Goal: Find specific page/section: Find specific page/section

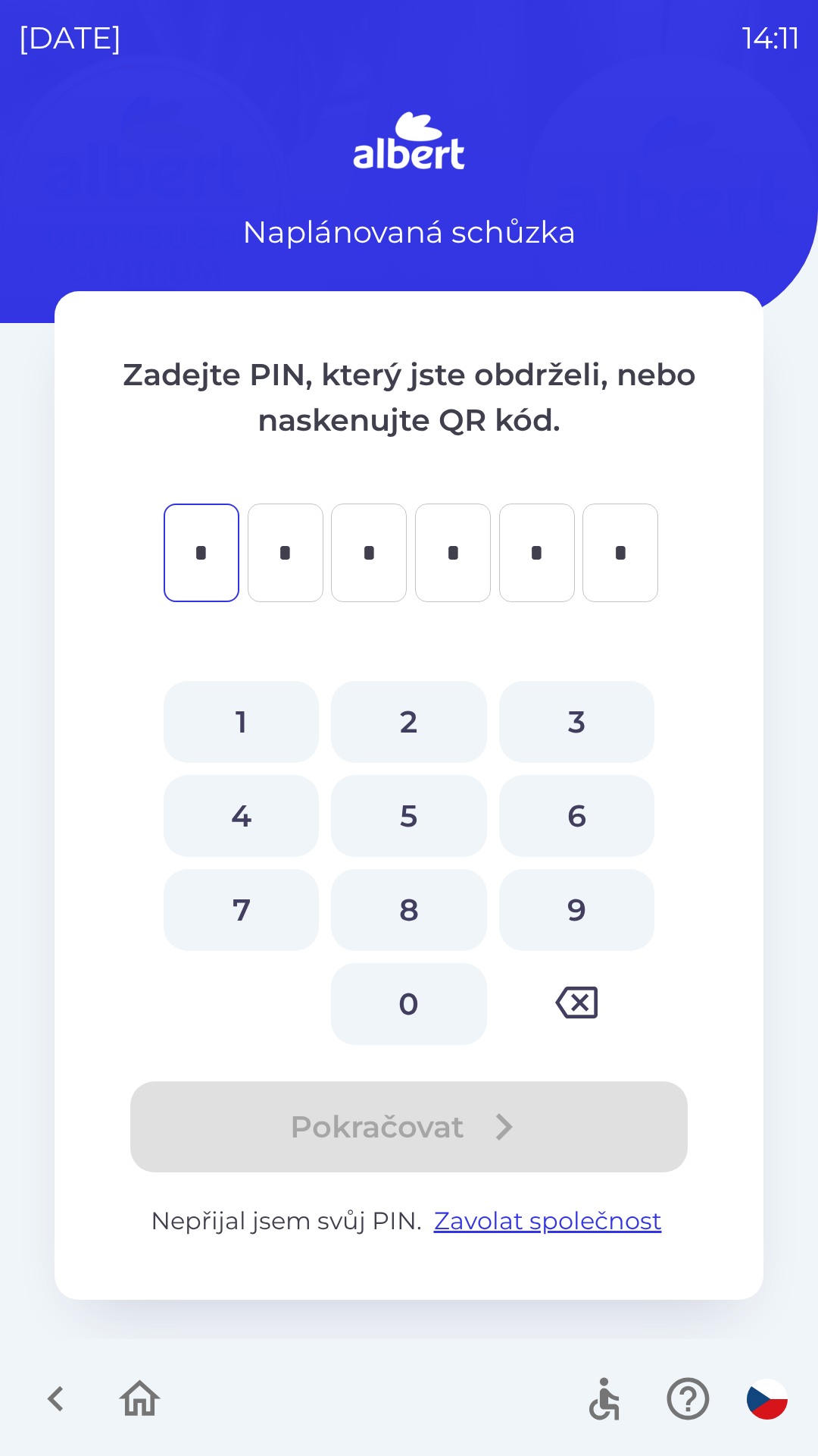
click at [42, 1391] on icon "button" at bounding box center [55, 1398] width 51 height 51
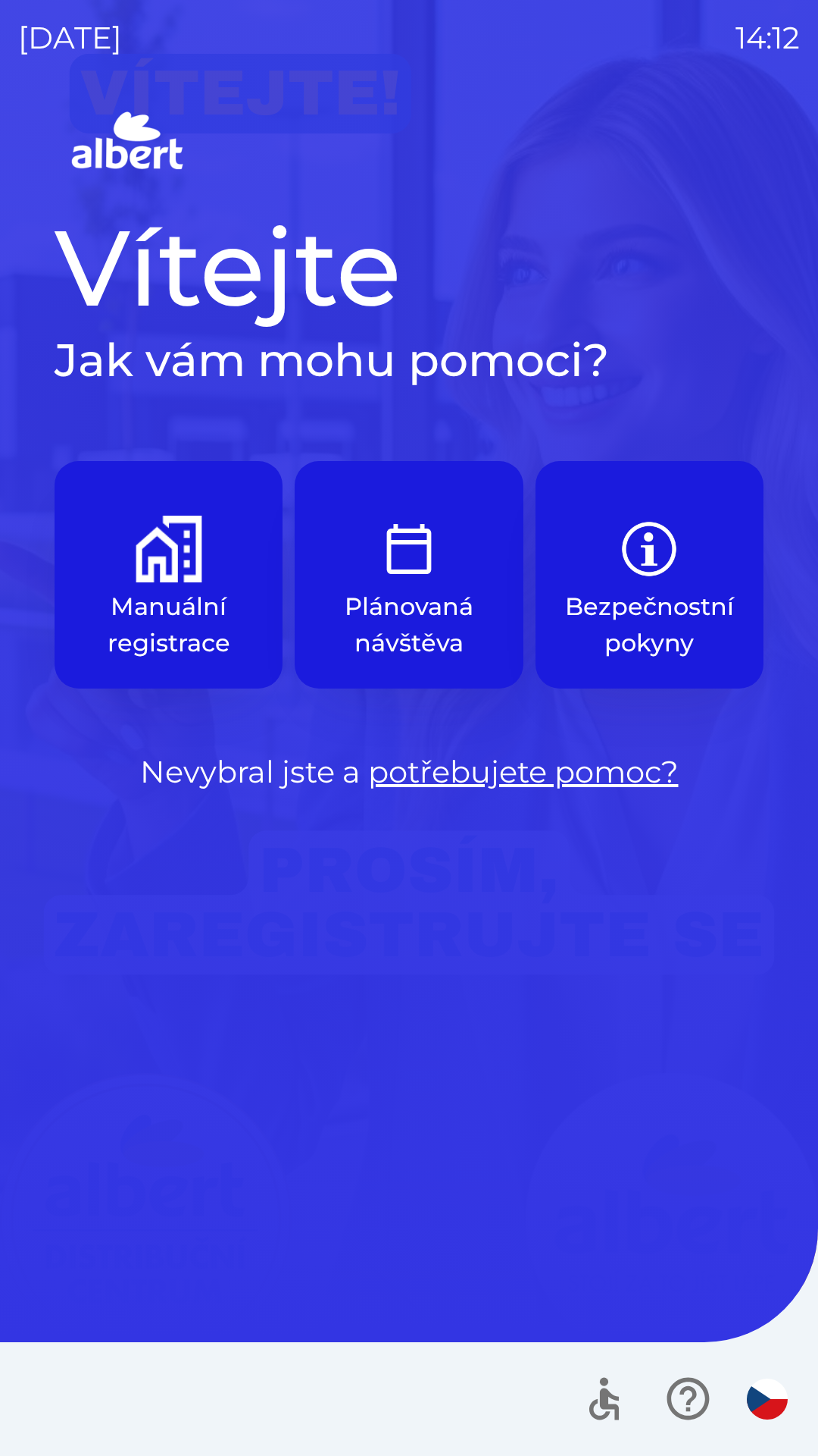
click at [139, 558] on img "button" at bounding box center [169, 549] width 67 height 67
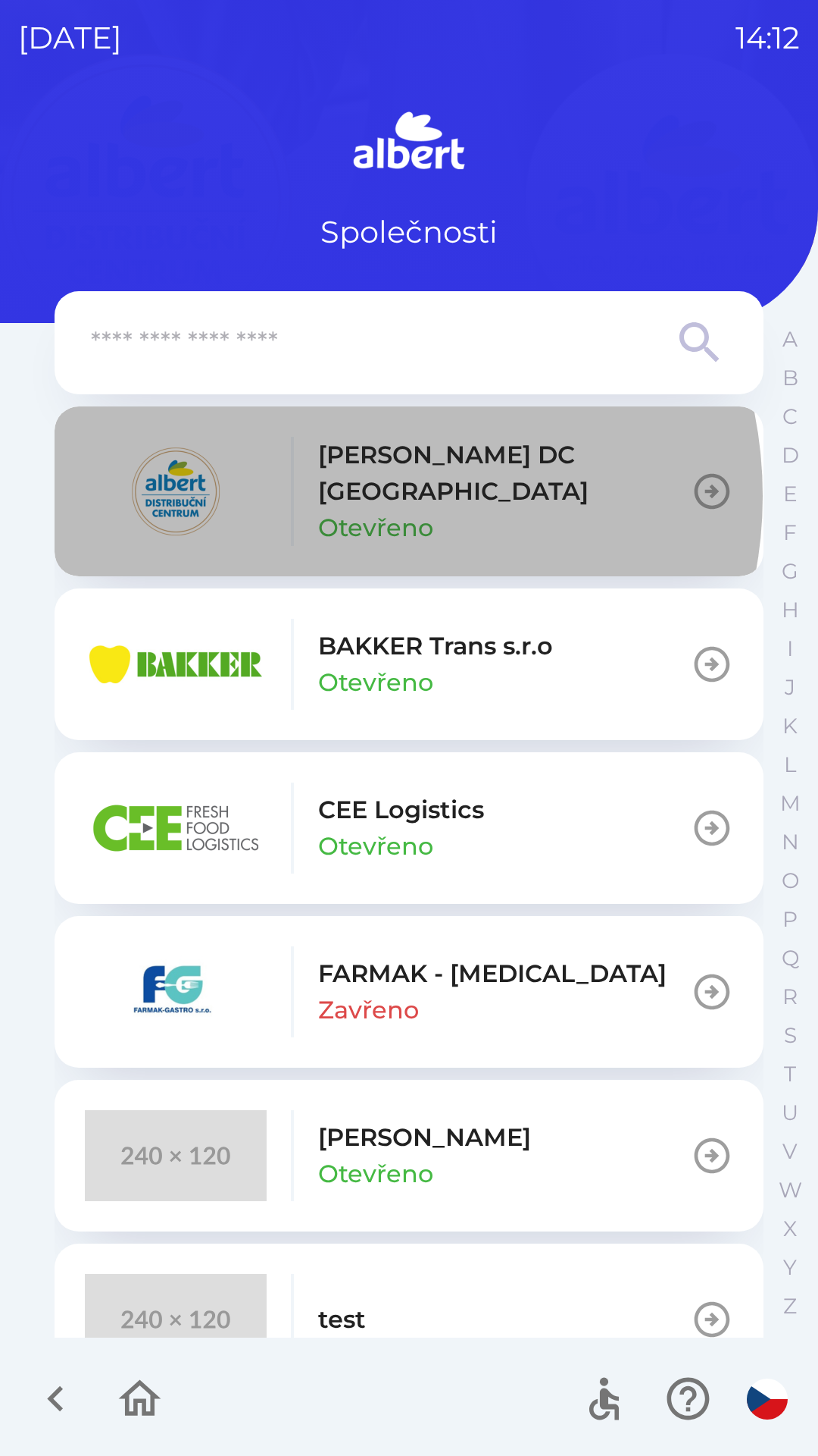
click at [340, 510] on p "Otevřeno" at bounding box center [376, 527] width 115 height 37
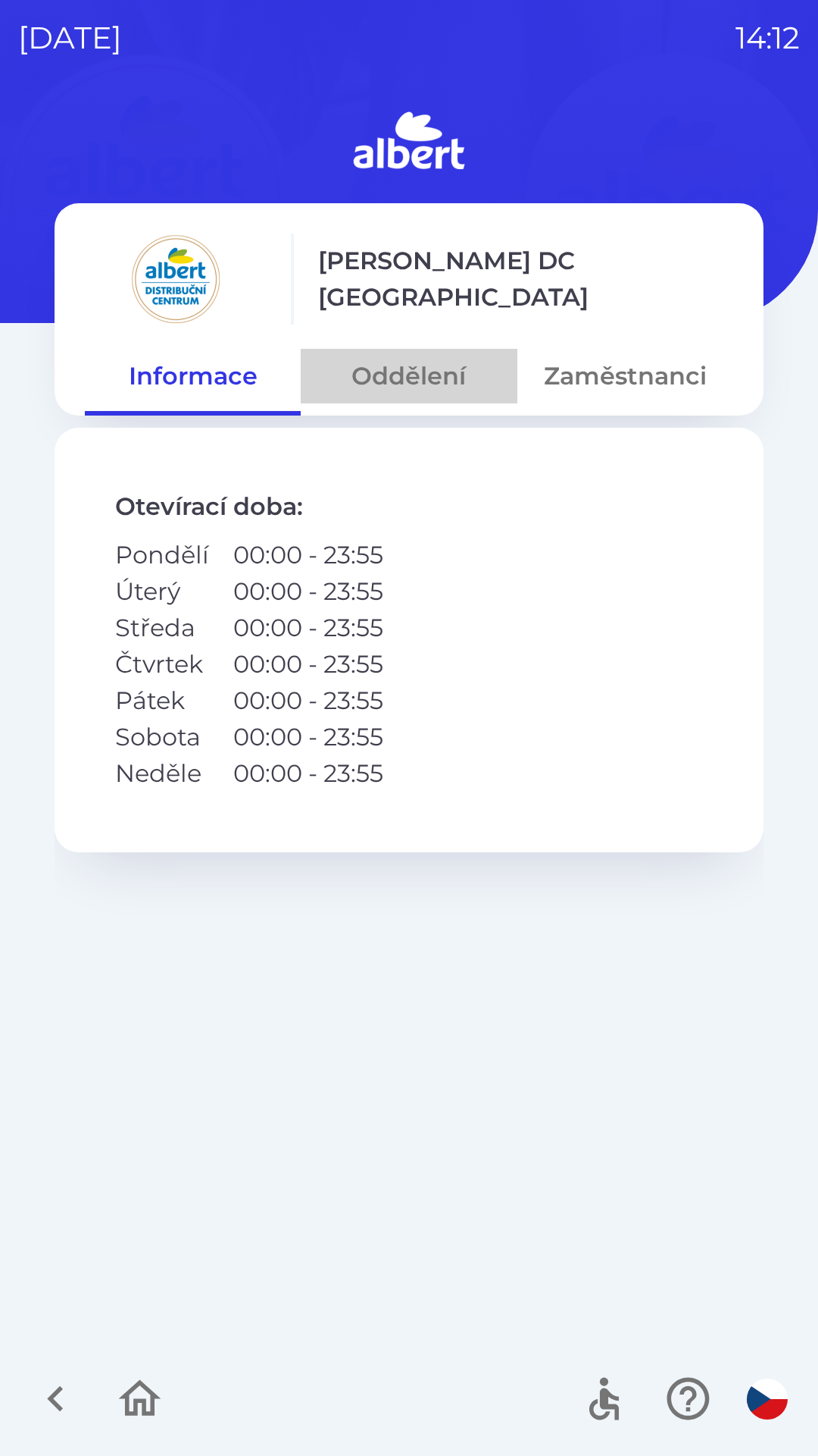
click at [384, 374] on button "Oddělení" at bounding box center [408, 375] width 216 height 55
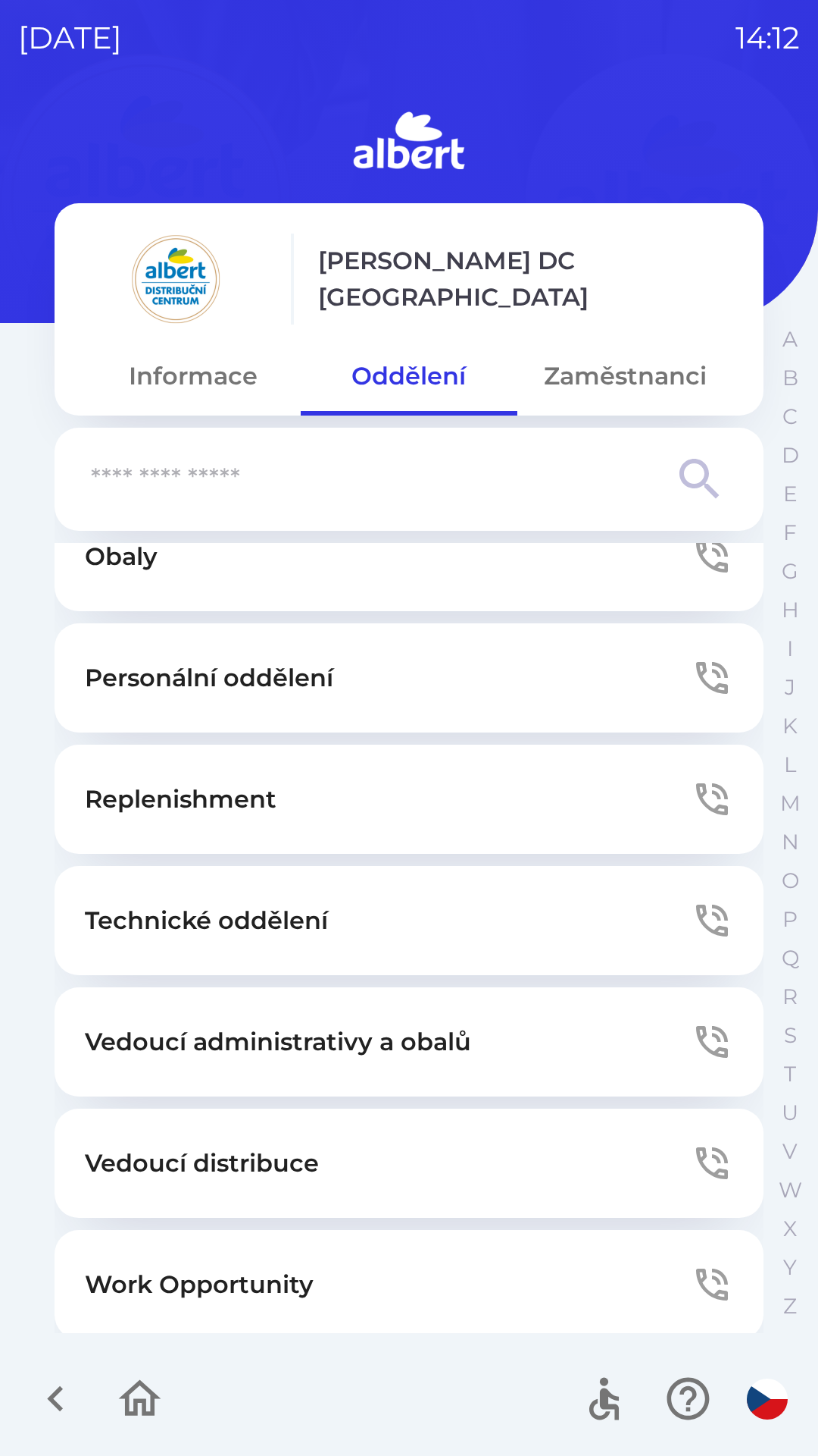
scroll to position [411, 0]
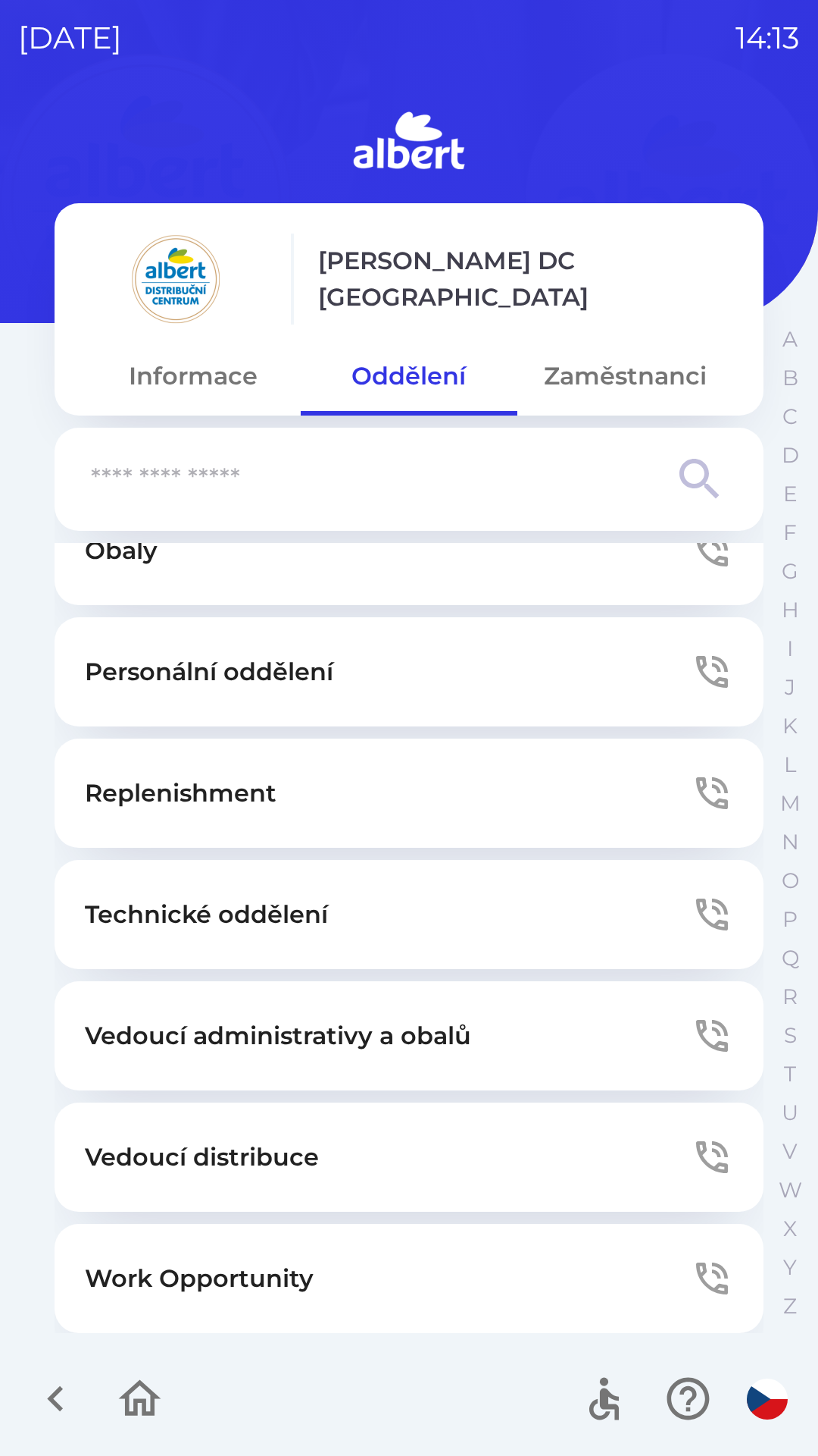
click at [584, 388] on button "Zaměstnanci" at bounding box center [625, 375] width 216 height 55
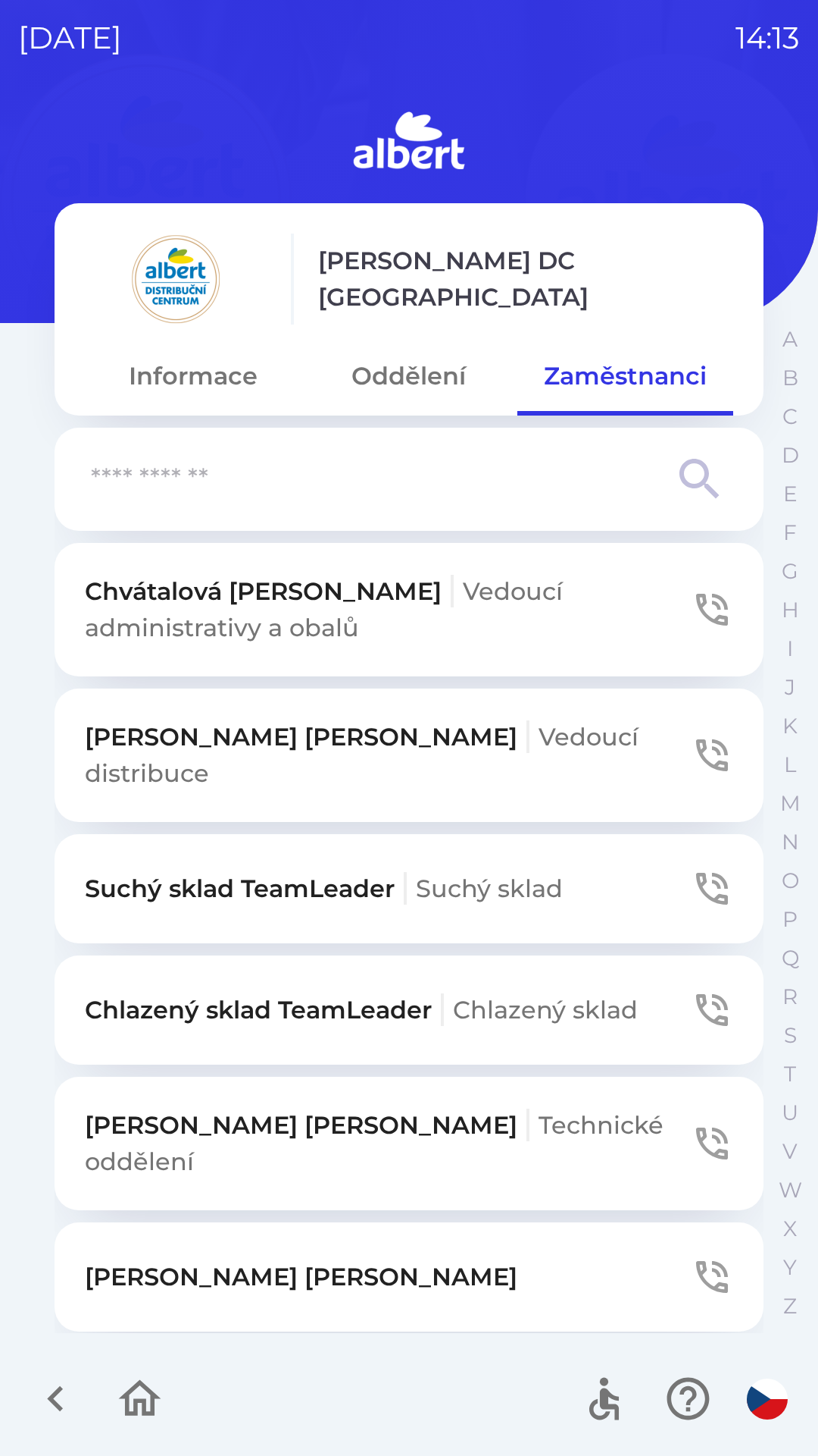
click at [181, 490] on input "text" at bounding box center [379, 479] width 575 height 42
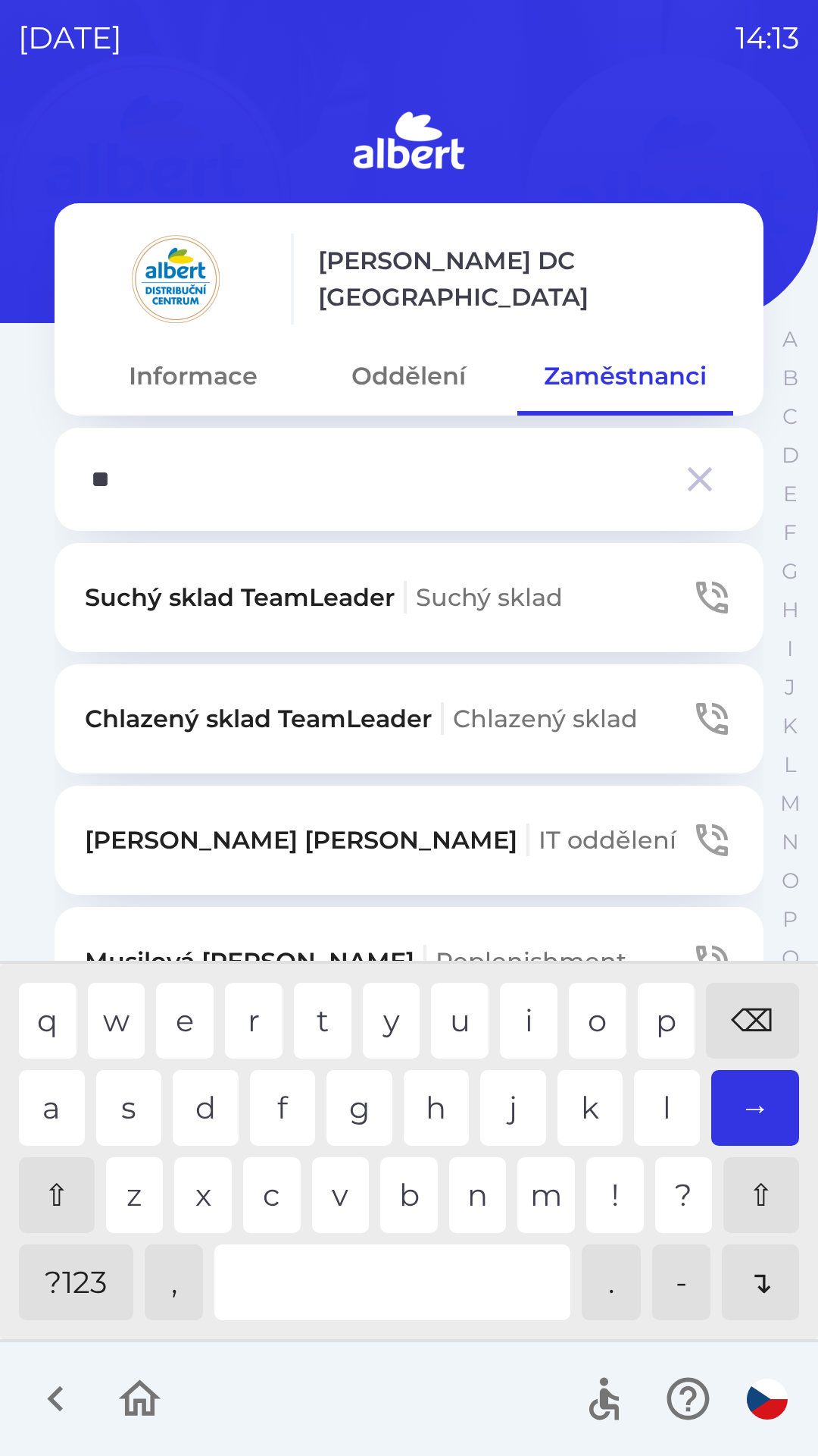
click at [178, 1009] on div "e" at bounding box center [184, 1020] width 57 height 76
type input "***"
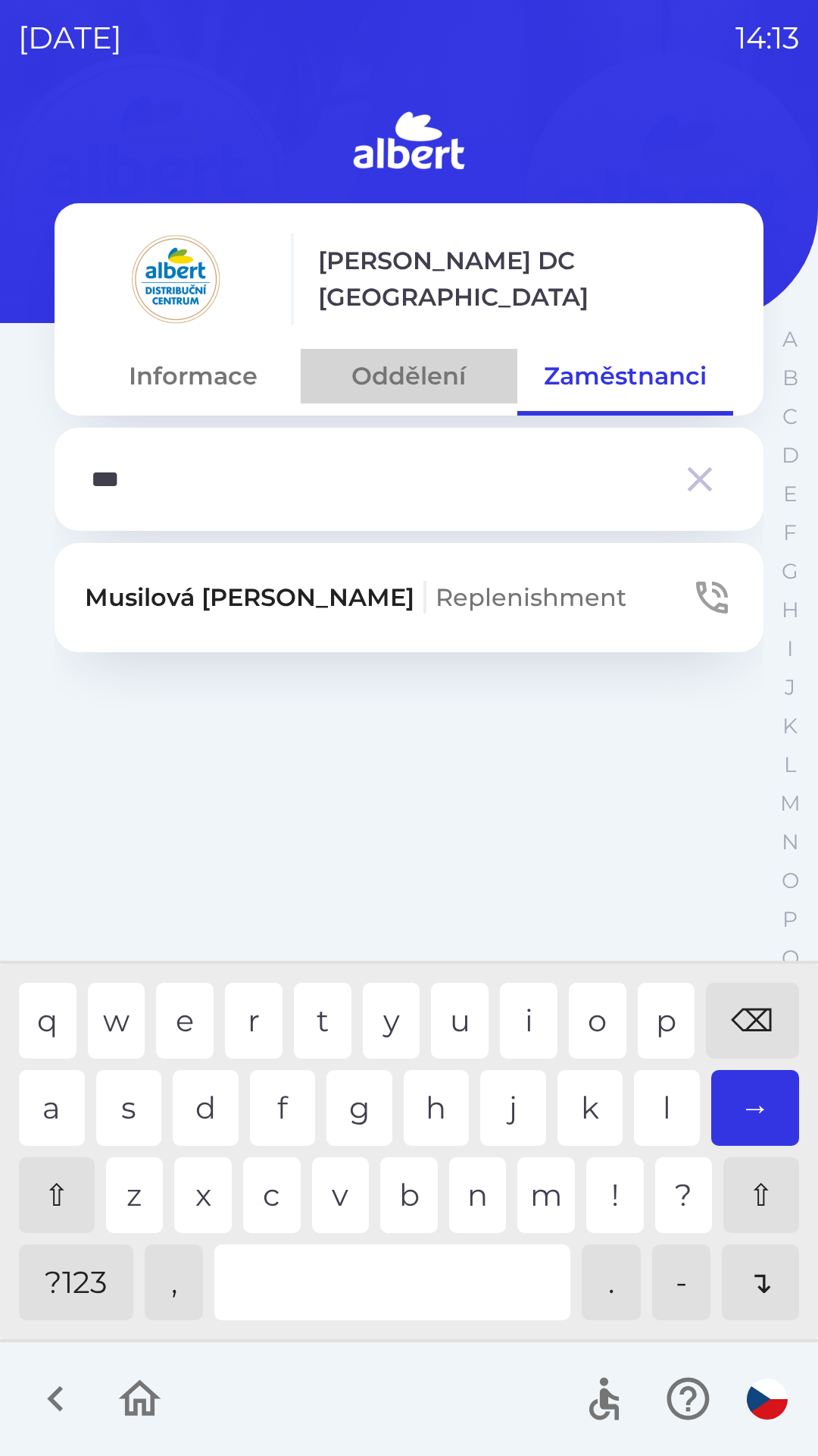
click at [364, 374] on button "Oddělení" at bounding box center [408, 375] width 216 height 55
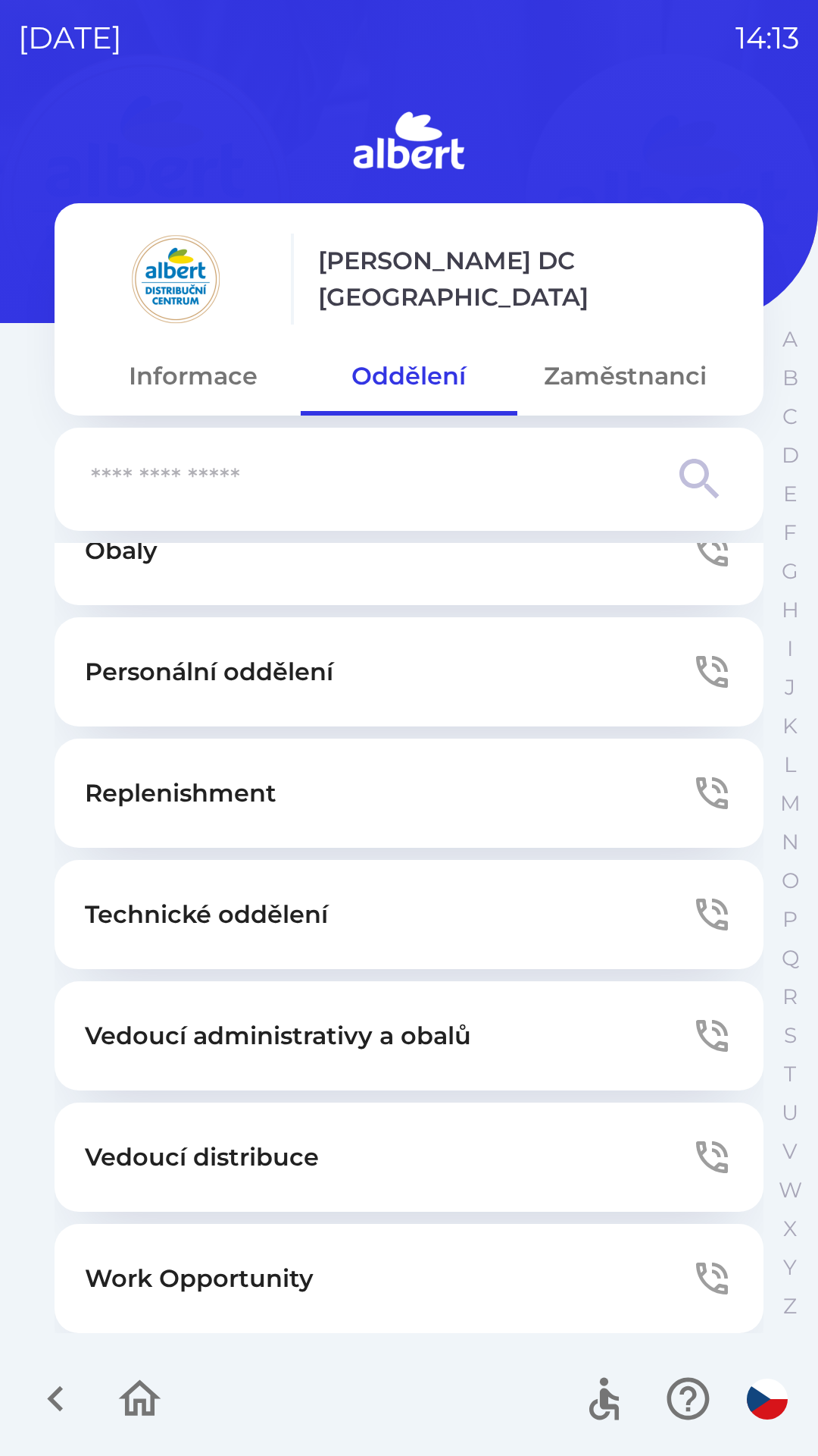
click at [152, 1147] on p "Vedoucí distribuce" at bounding box center [202, 1157] width 234 height 37
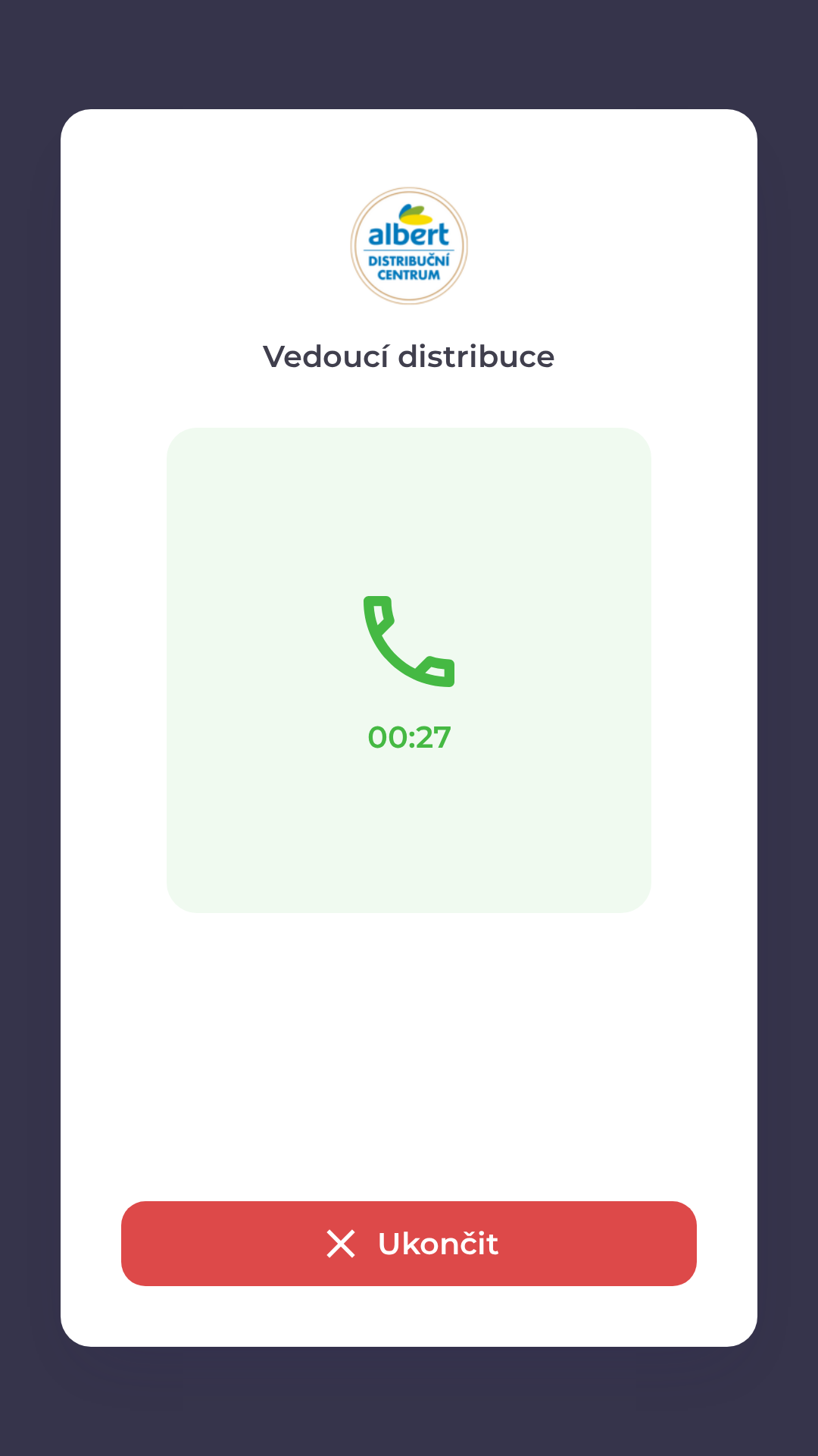
click at [353, 1243] on icon "button" at bounding box center [341, 1244] width 48 height 48
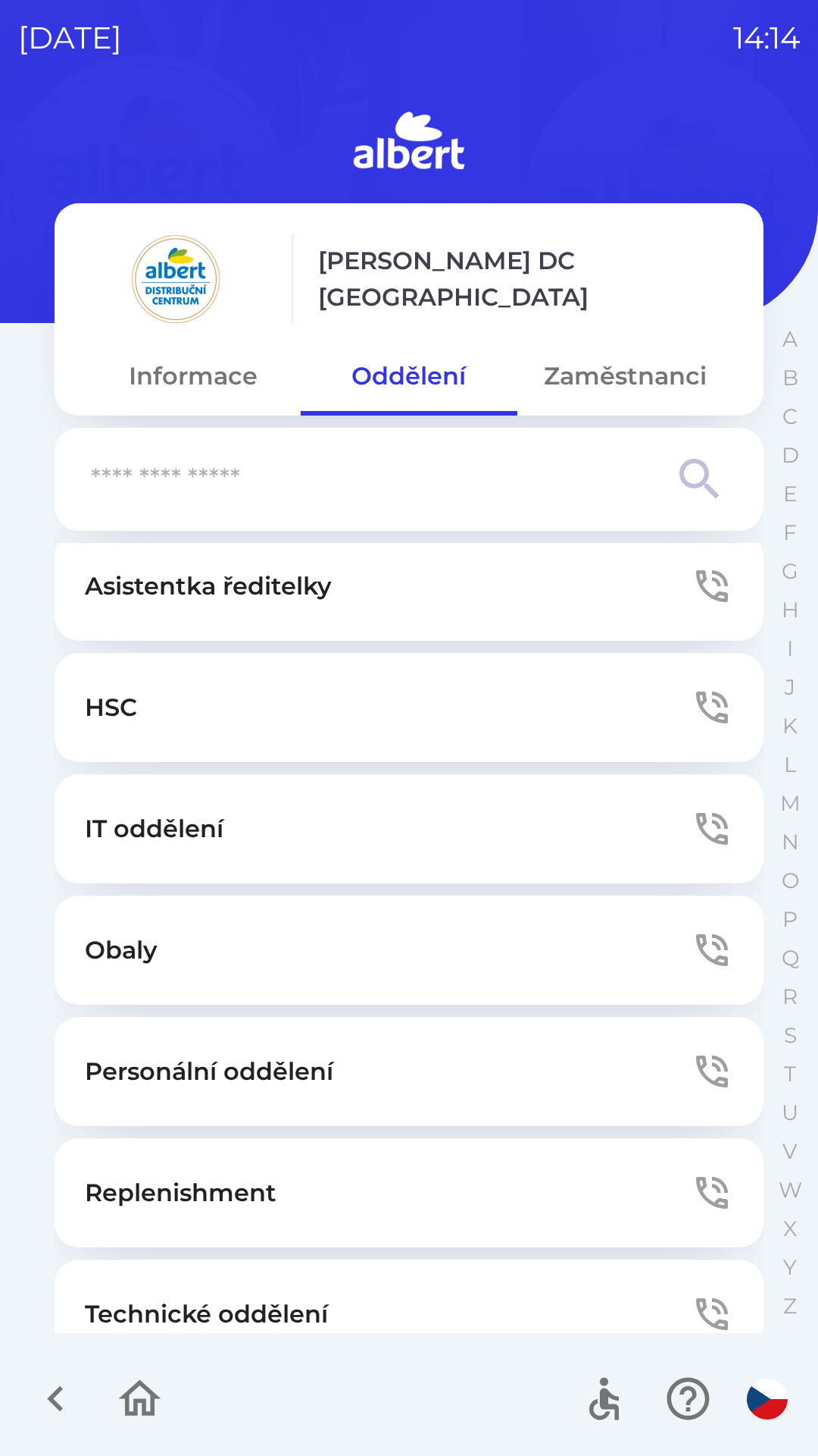
scroll to position [0, 0]
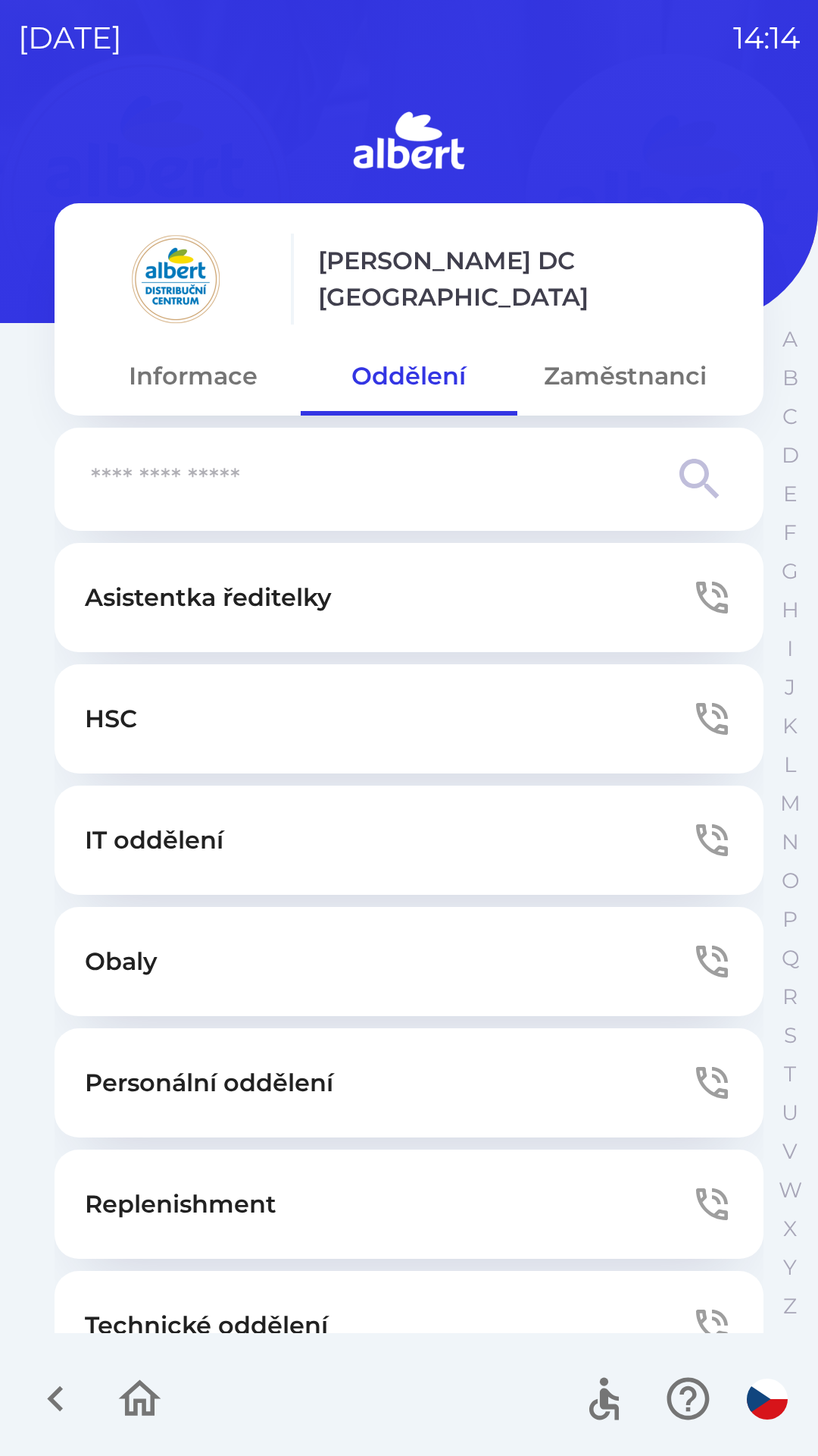
click at [57, 1412] on icon "button" at bounding box center [55, 1398] width 51 height 51
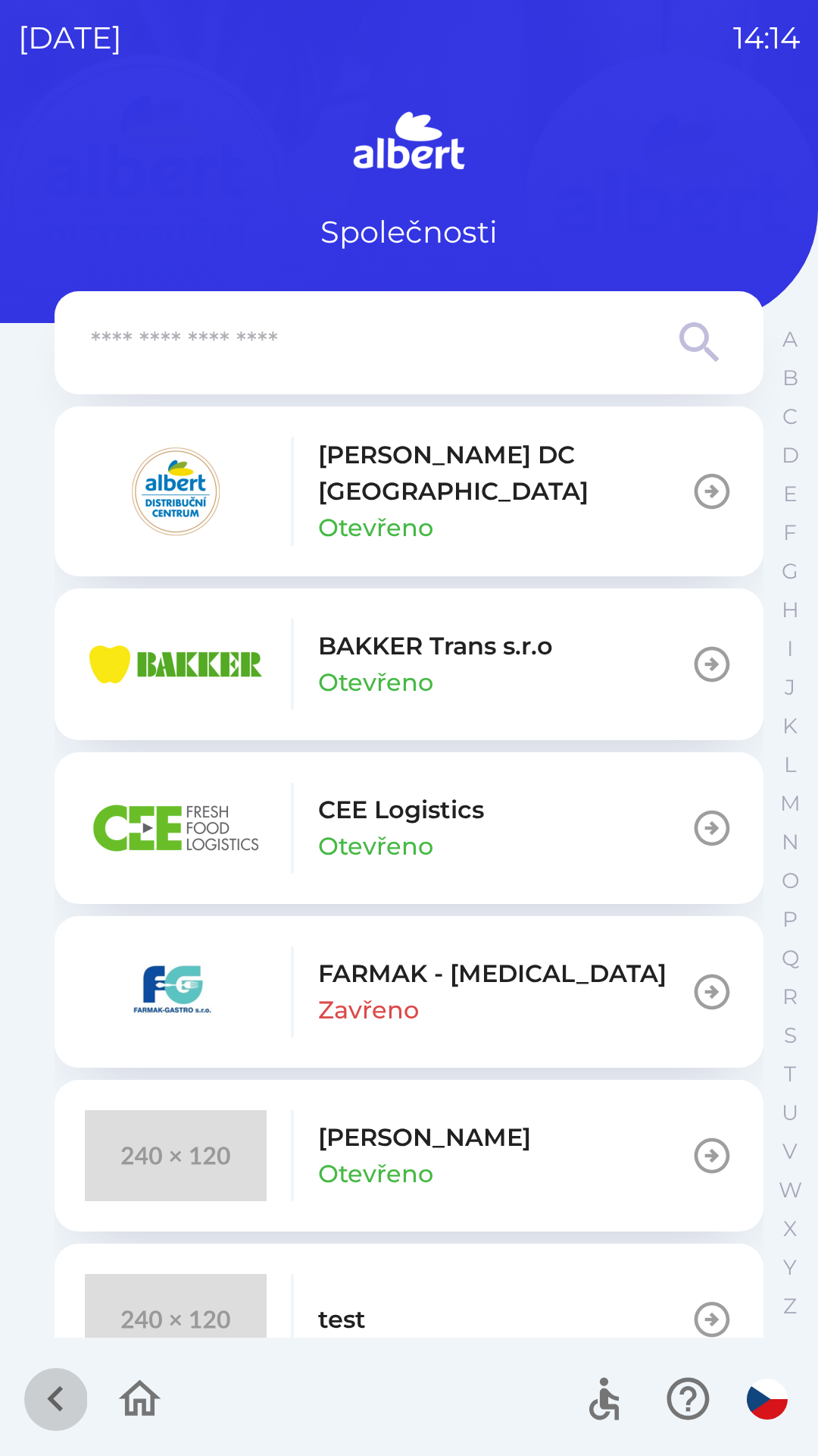
click at [39, 1389] on icon "button" at bounding box center [55, 1398] width 51 height 51
